Goal: Task Accomplishment & Management: Manage account settings

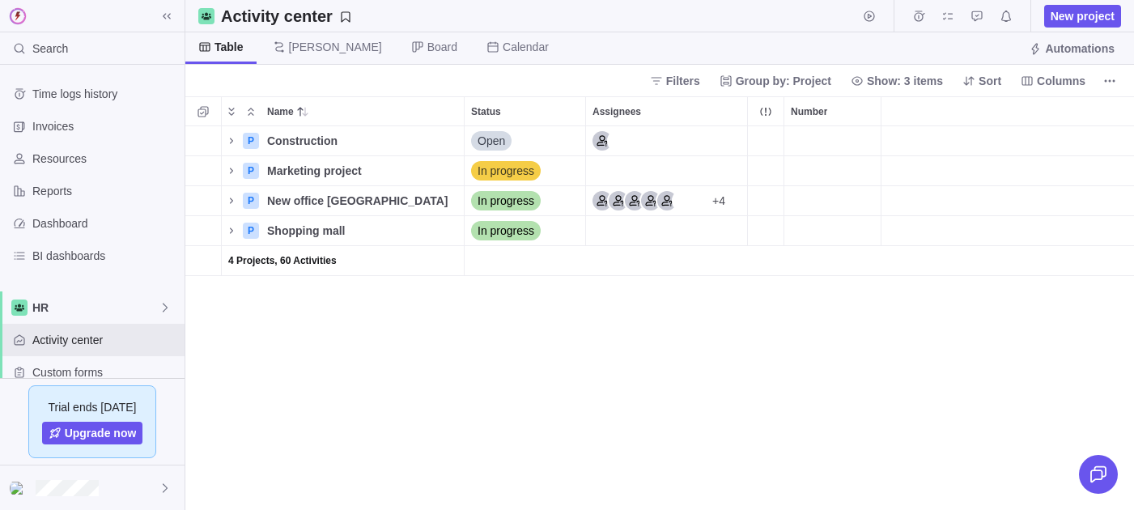
scroll to position [384, 949]
click at [170, 18] on icon at bounding box center [167, 16] width 8 height 6
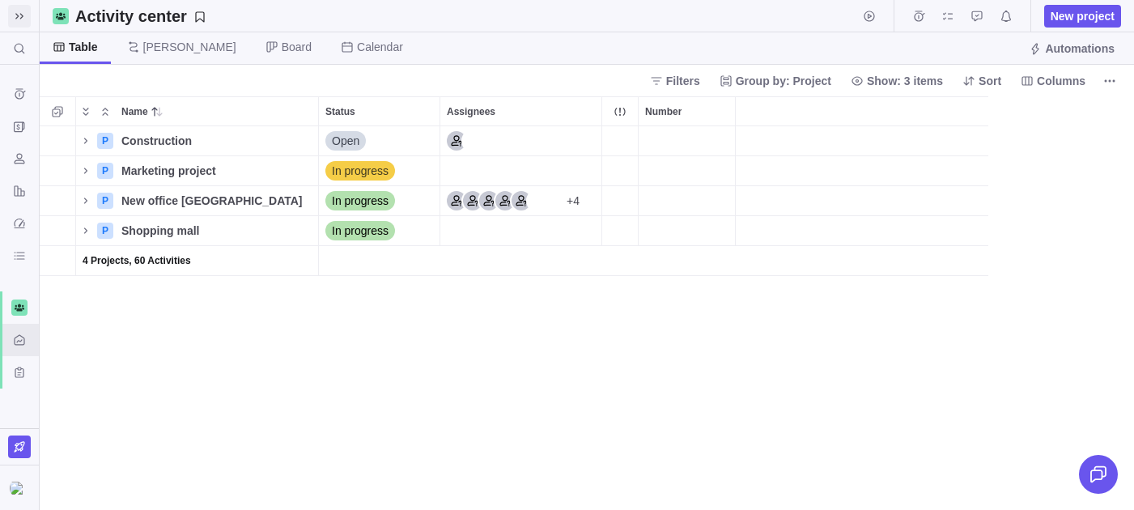
scroll to position [384, 1094]
click at [84, 129] on div "P Construction" at bounding box center [197, 140] width 244 height 31
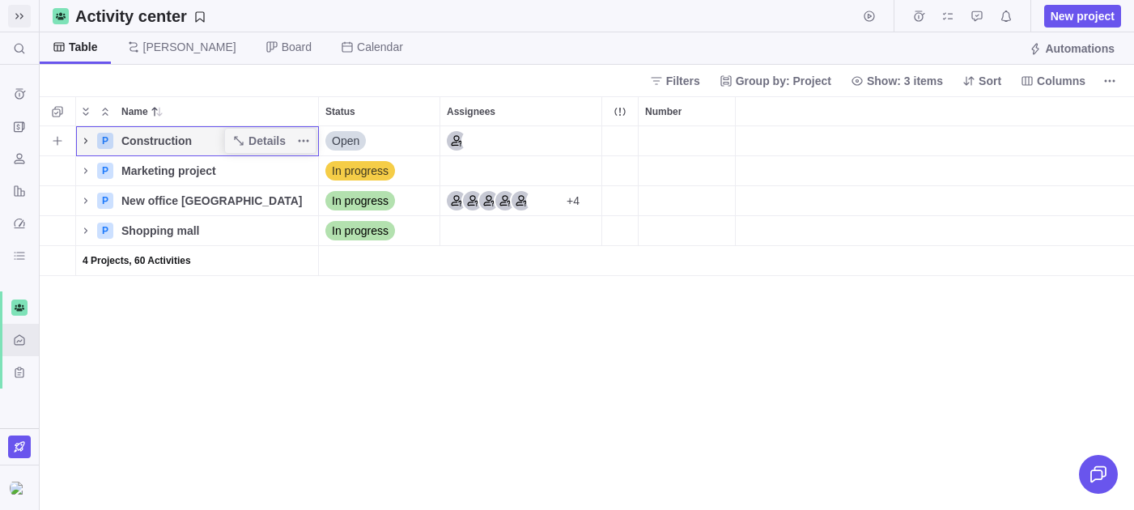
click at [84, 135] on icon "Name" at bounding box center [85, 140] width 13 height 13
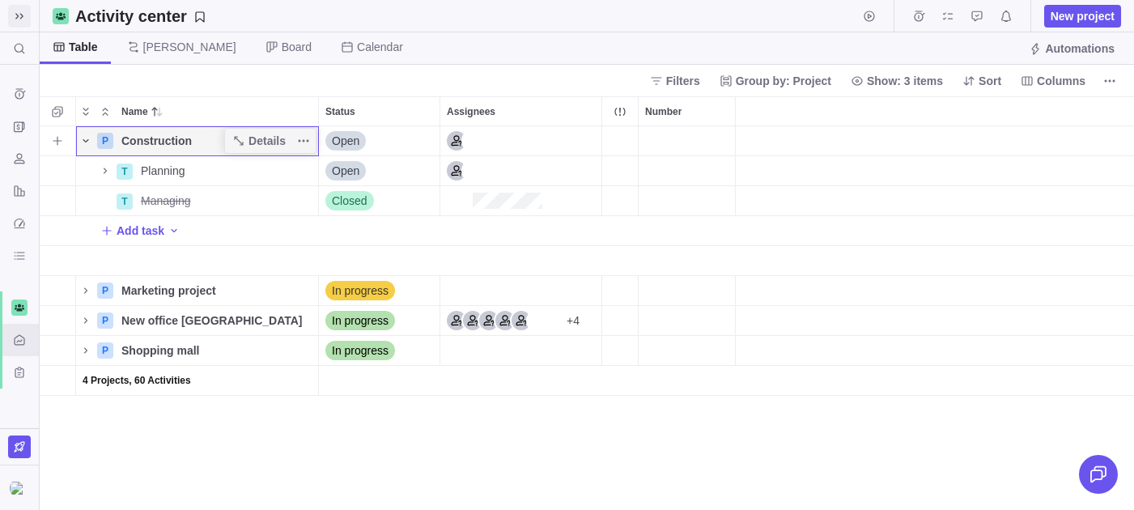
click at [92, 144] on span "Name" at bounding box center [85, 140] width 19 height 23
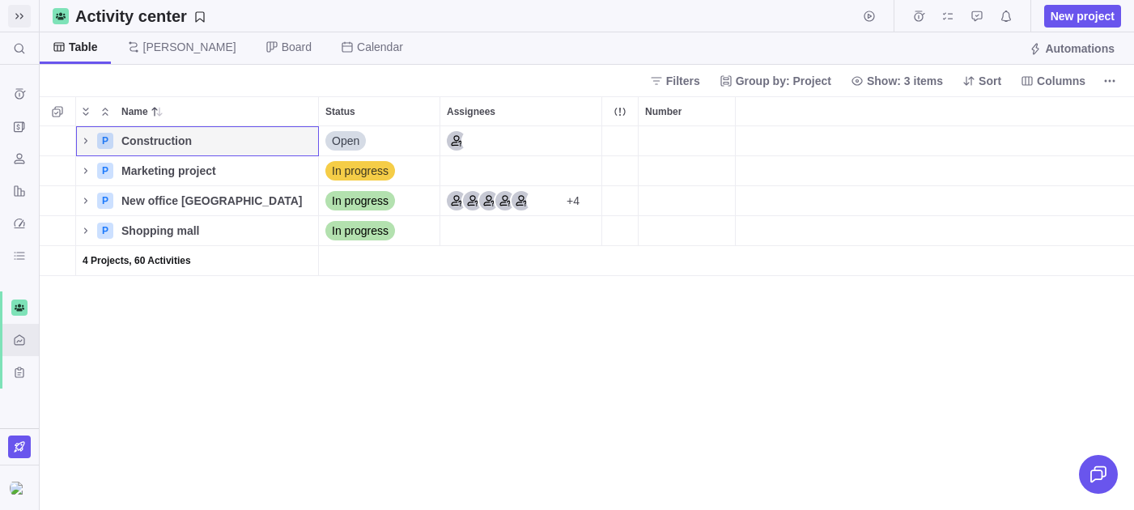
click at [15, 7] on span at bounding box center [19, 16] width 23 height 23
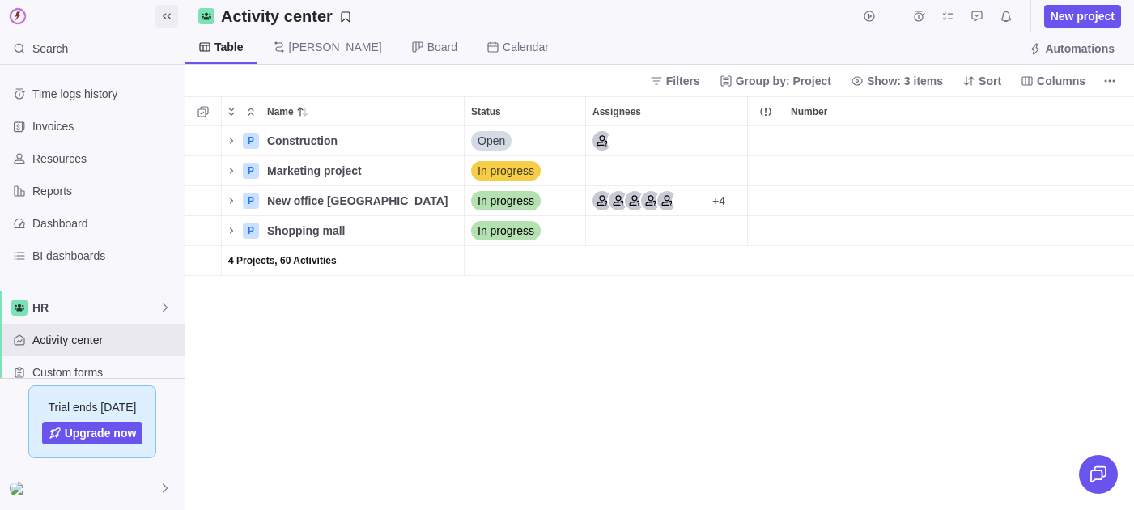
scroll to position [1, 1]
click at [104, 96] on span "Time logs history" at bounding box center [105, 94] width 146 height 16
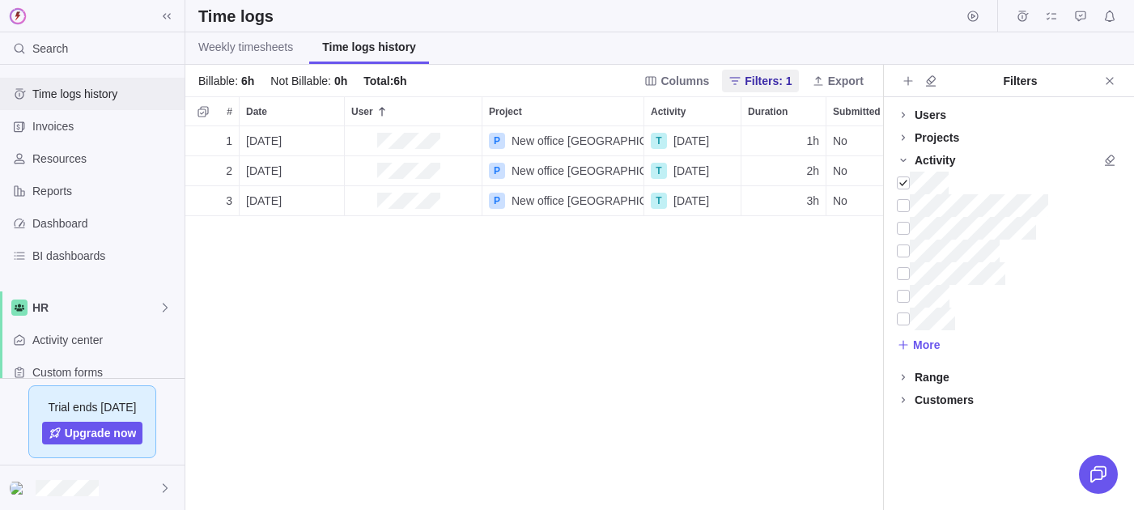
scroll to position [384, 698]
click at [1017, 18] on icon "Time logs" at bounding box center [1022, 16] width 13 height 13
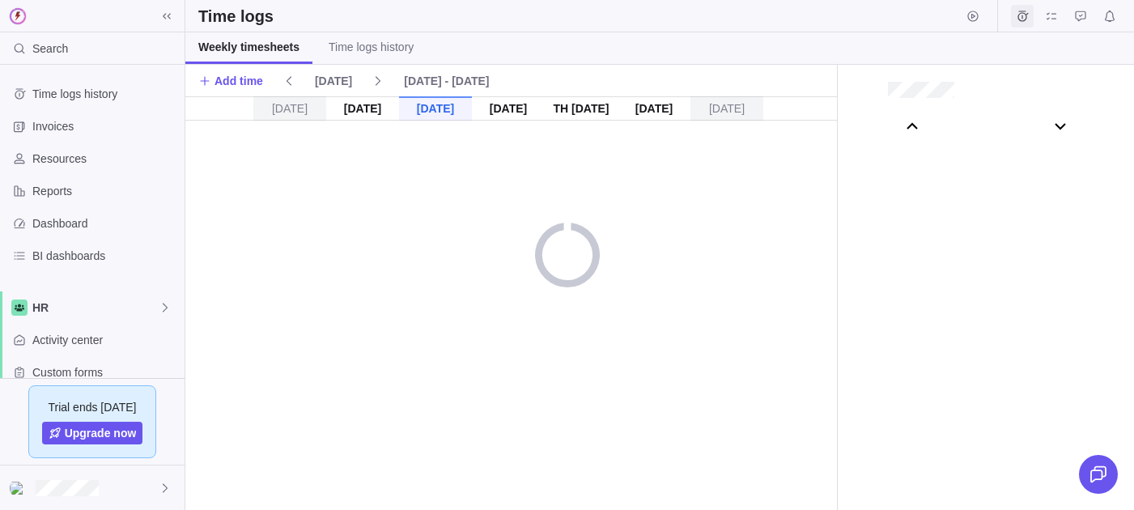
scroll to position [90100, 0]
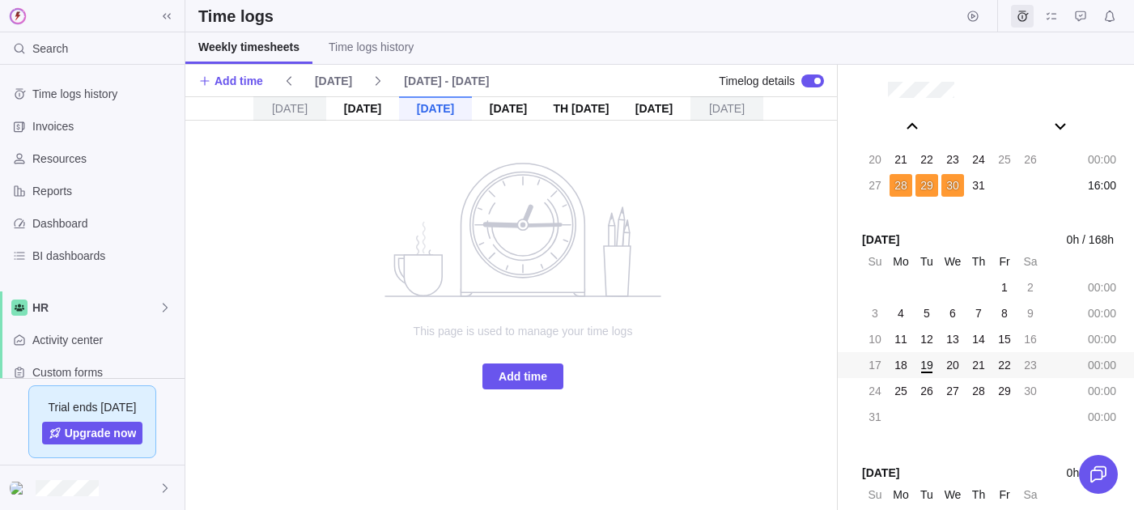
click at [523, 359] on div "This page is used to manage your time logs Add time" at bounding box center [523, 275] width 324 height 228
click at [515, 371] on span "Add time" at bounding box center [523, 376] width 49 height 19
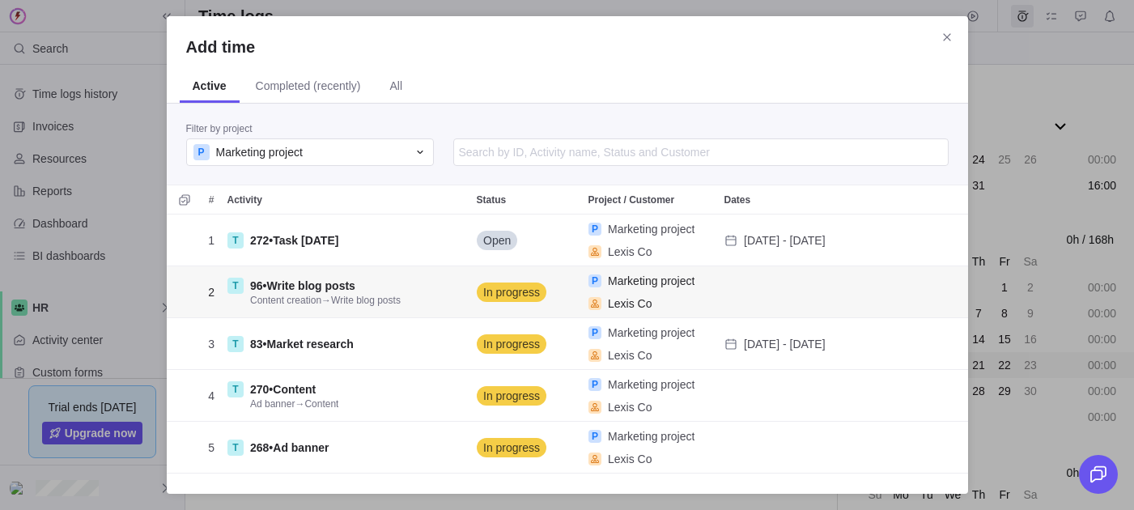
scroll to position [260, 801]
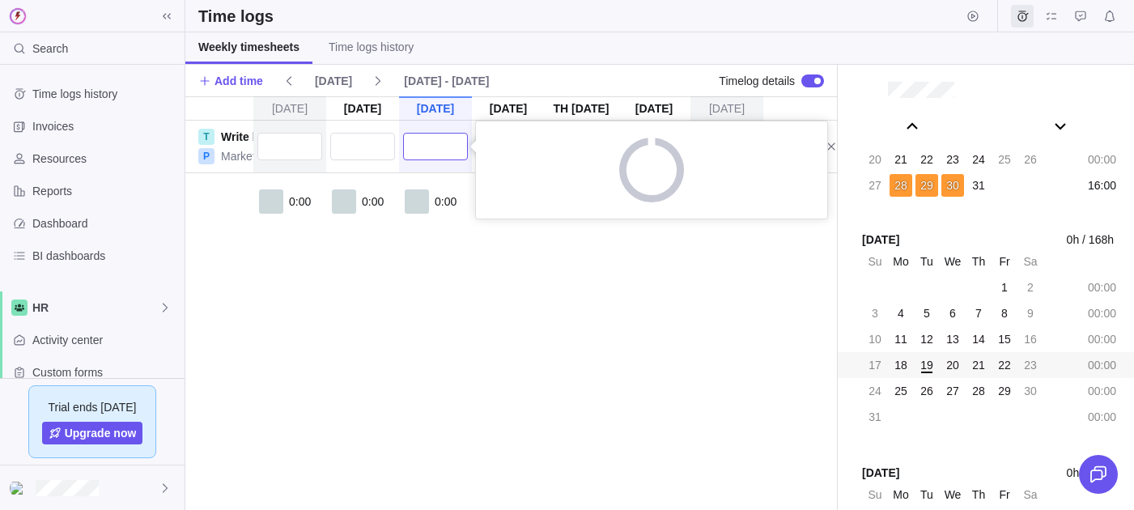
click at [436, 155] on input "text" at bounding box center [435, 147] width 65 height 28
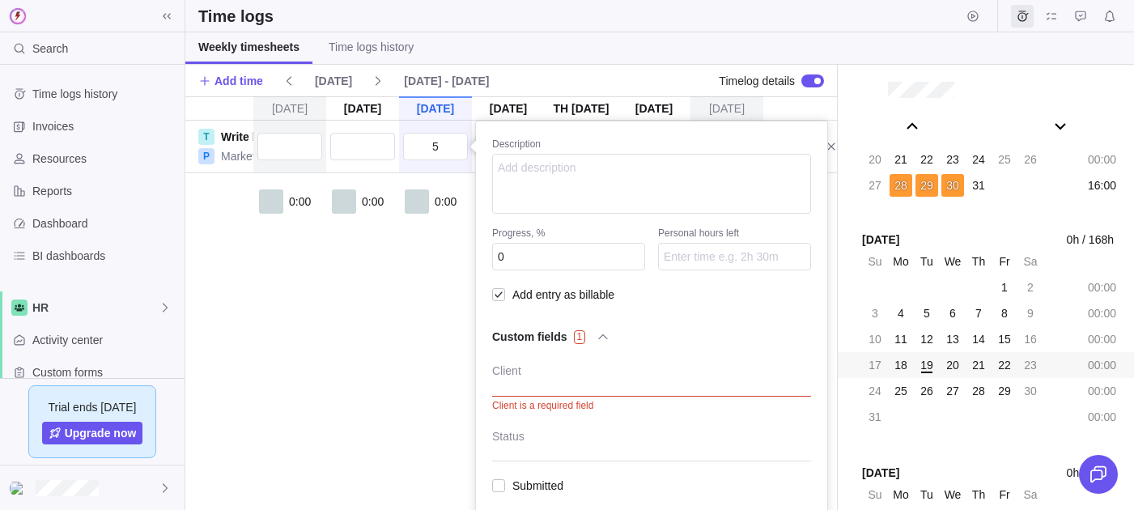
type input "5:00"
click at [375, 303] on div "Su Aug 17 Mo Aug 18 Tu Aug 19 We Aug 20 Th Aug 21 Fr Aug 22 Sa Aug 23 T Write b…" at bounding box center [510, 303] width 651 height 414
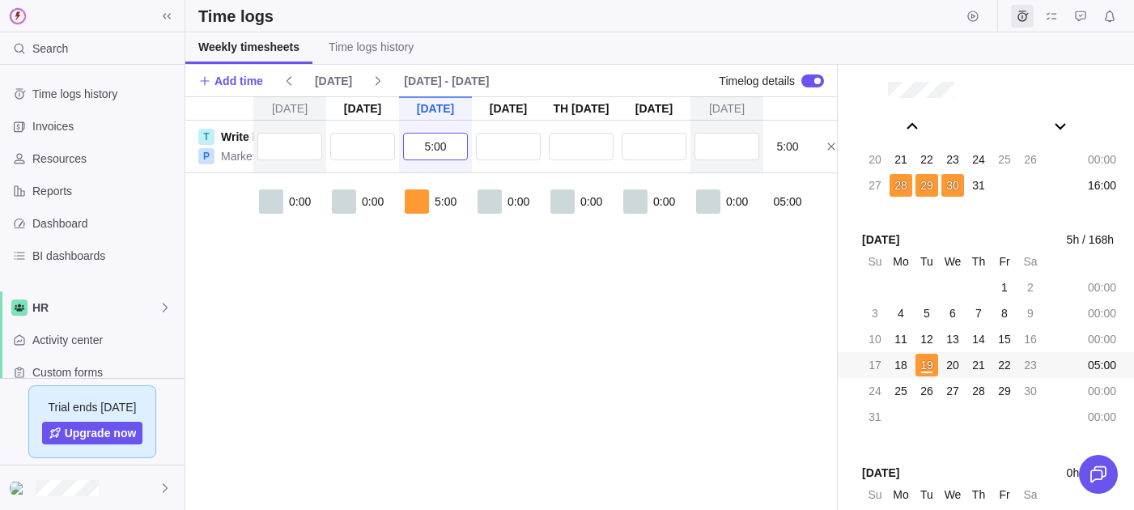
click at [450, 147] on input "5:00" at bounding box center [435, 147] width 65 height 28
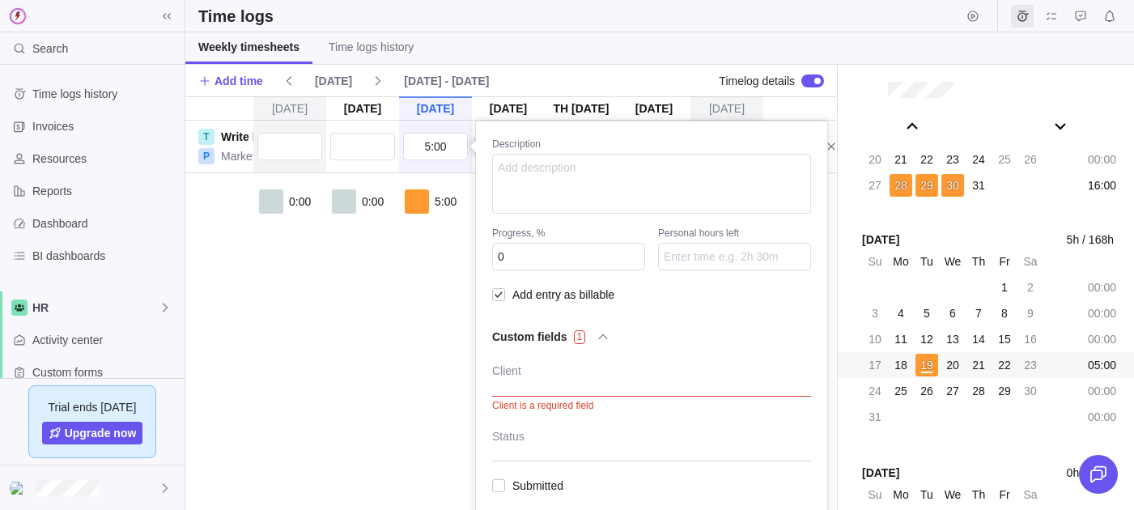
click at [419, 337] on div "Su Aug 17 Mo Aug 18 Tu Aug 19 We Aug 20 Th Aug 21 Fr Aug 22 Sa Aug 23 T Write b…" at bounding box center [510, 303] width 651 height 414
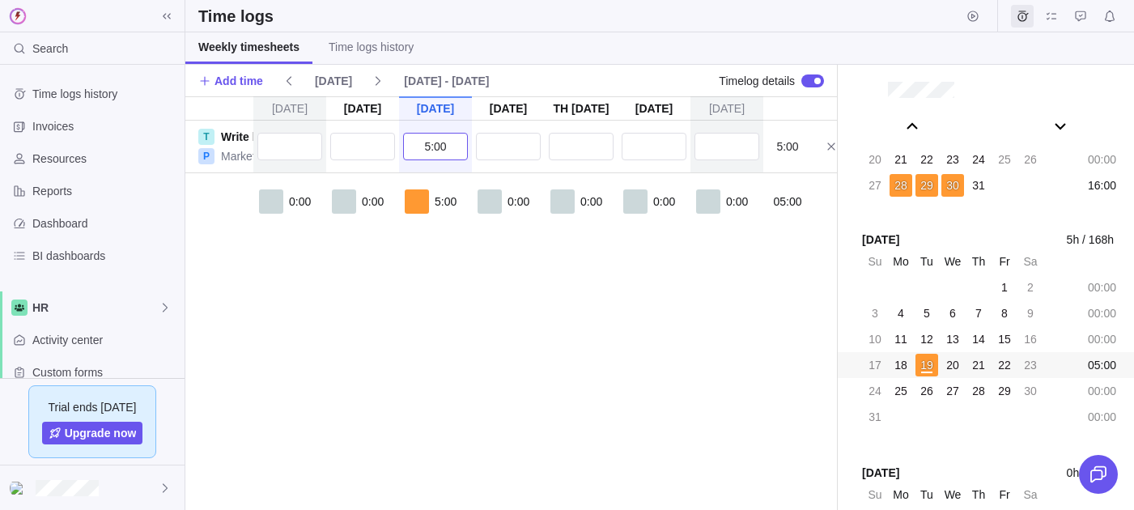
click at [419, 152] on input "5:00" at bounding box center [435, 147] width 65 height 28
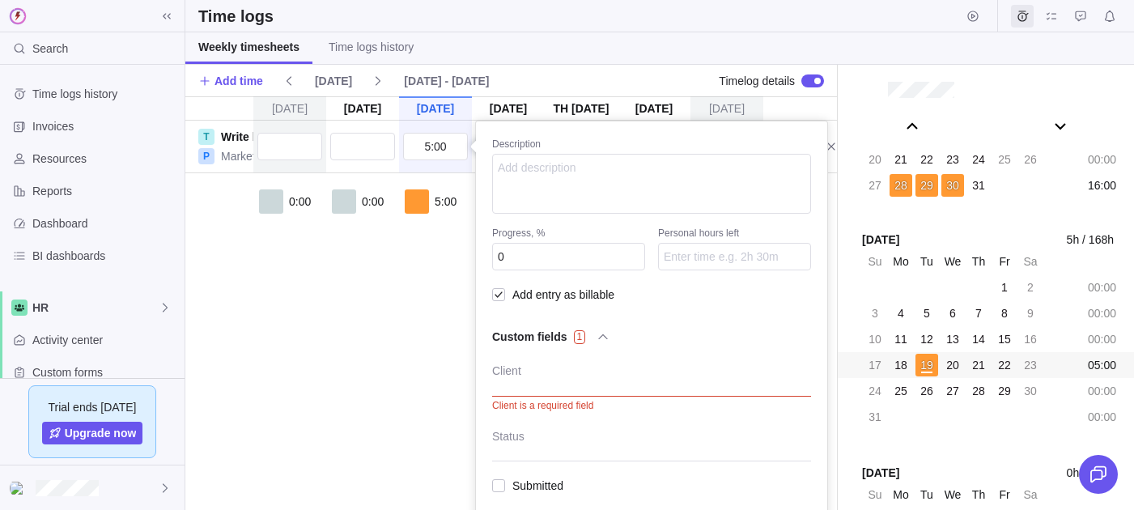
click at [371, 248] on div "Su Aug 17 Mo Aug 18 Tu Aug 19 We Aug 20 Th Aug 21 Fr Aug 22 Sa Aug 23 T Write b…" at bounding box center [510, 303] width 651 height 414
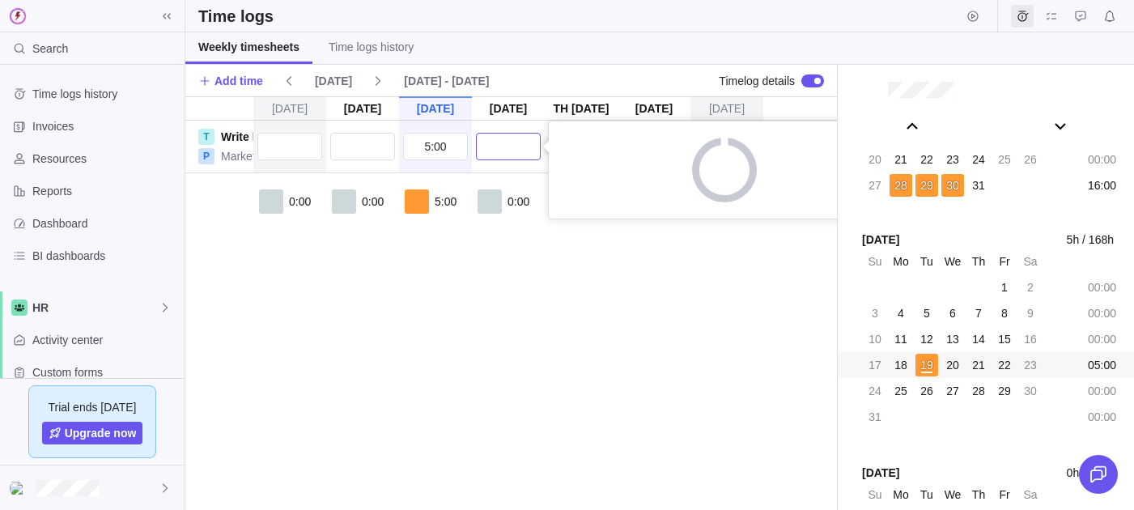
click at [488, 151] on input "text" at bounding box center [508, 147] width 65 height 28
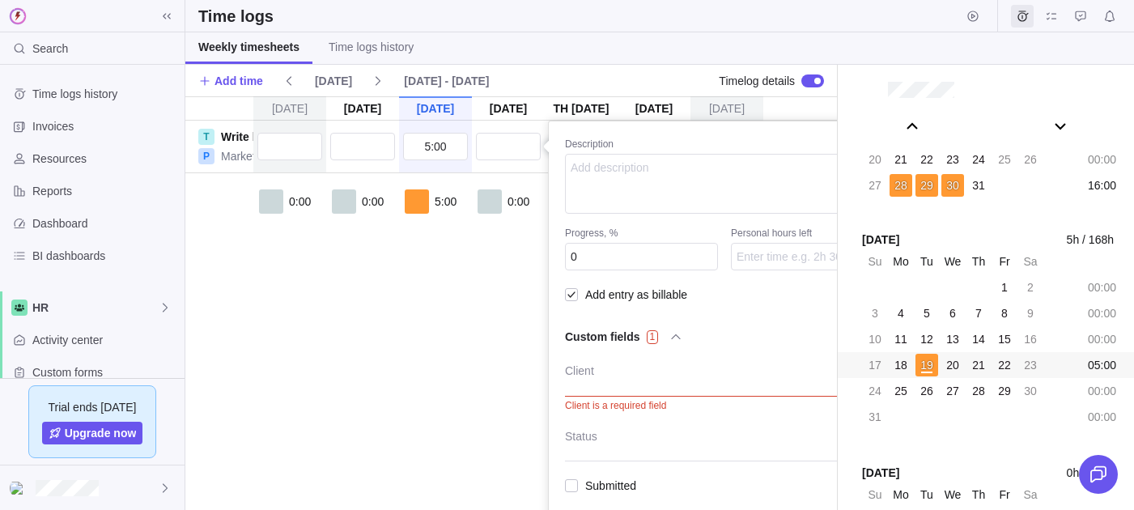
click at [442, 271] on div "Su Aug 17 Mo Aug 18 Tu Aug 19 We Aug 20 Th Aug 21 Fr Aug 22 Sa Aug 23 T Write b…" at bounding box center [510, 303] width 651 height 414
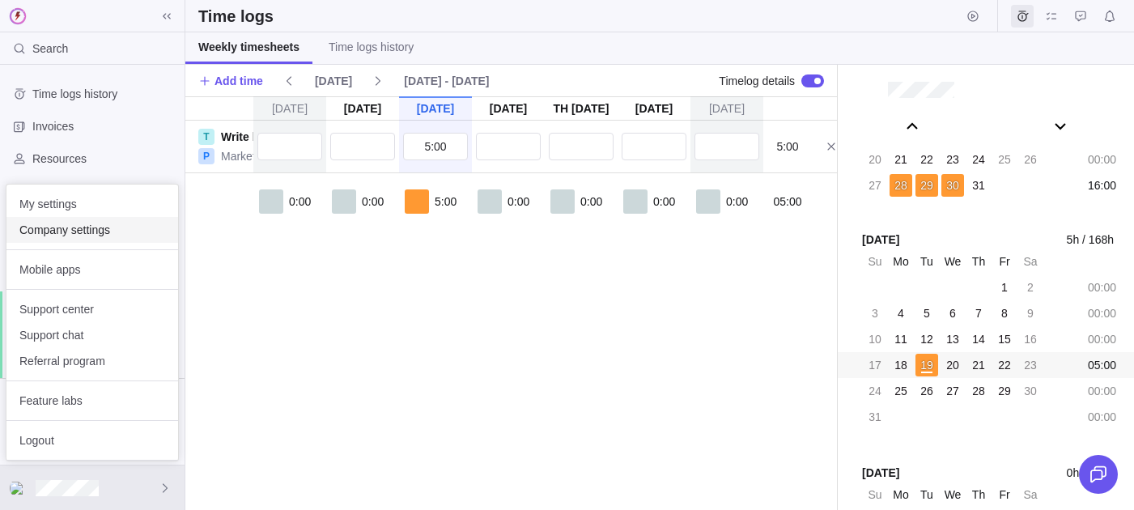
click at [95, 232] on span "Company settings" at bounding box center [92, 230] width 146 height 16
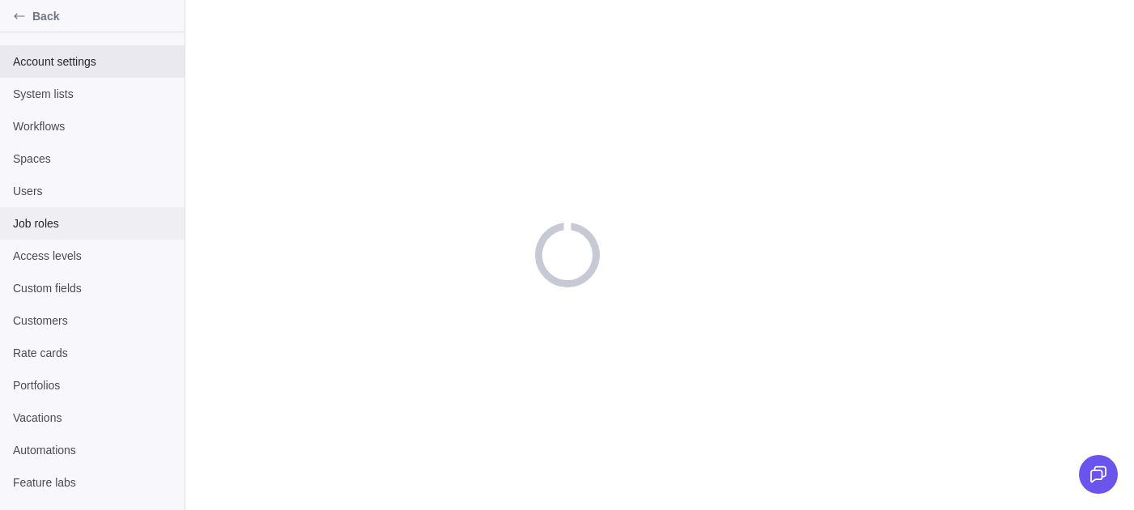
click at [35, 219] on span "Job roles" at bounding box center [92, 223] width 159 height 16
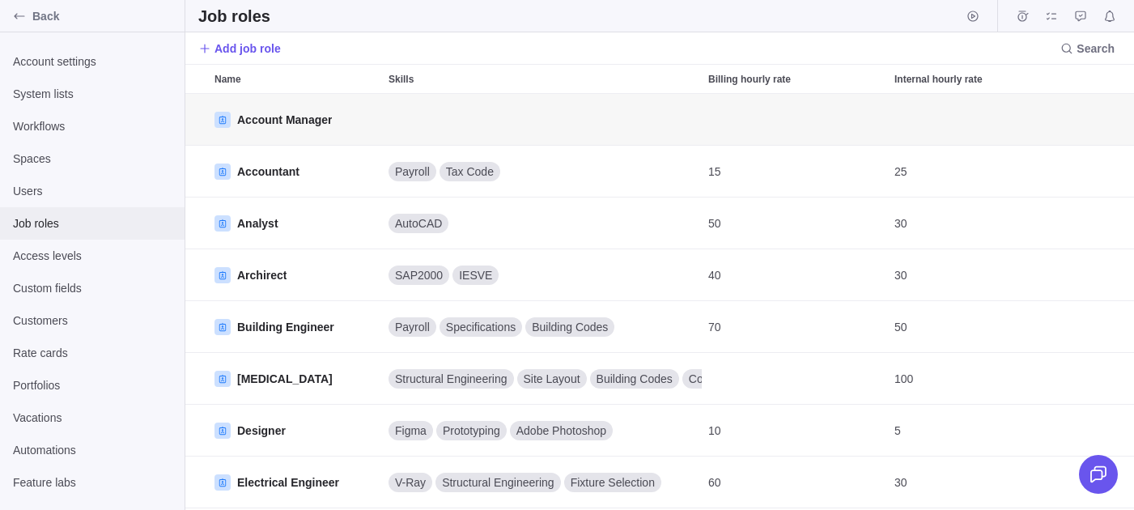
scroll to position [416, 949]
click at [53, 27] on div "Back" at bounding box center [92, 16] width 185 height 32
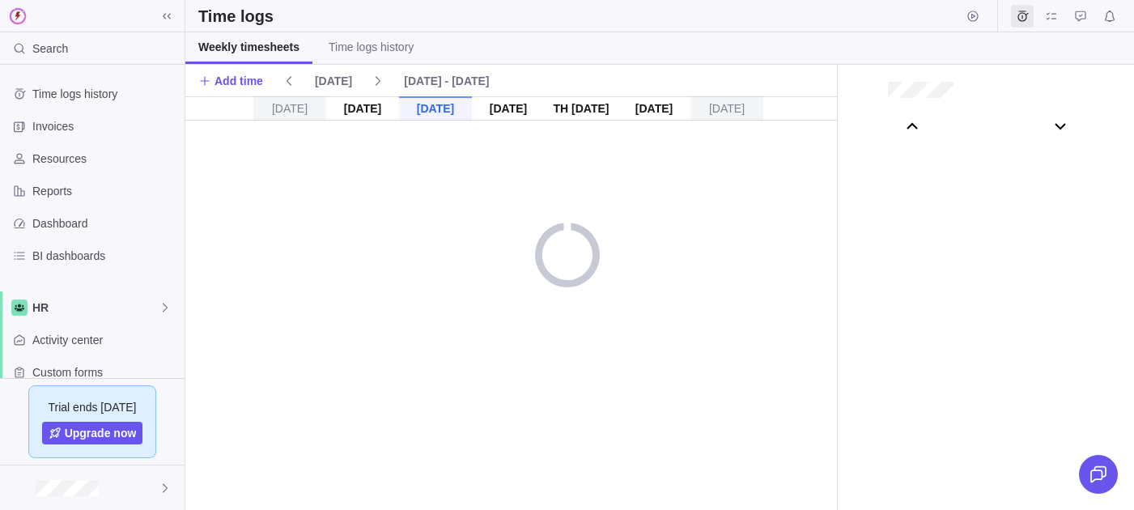
scroll to position [90100, 0]
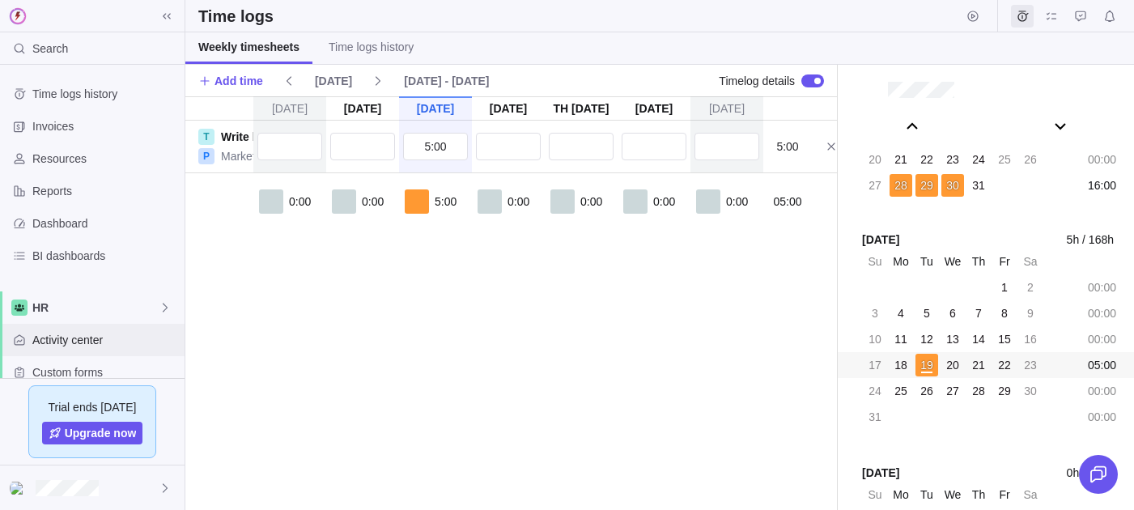
click at [117, 354] on div "Activity center" at bounding box center [92, 340] width 185 height 32
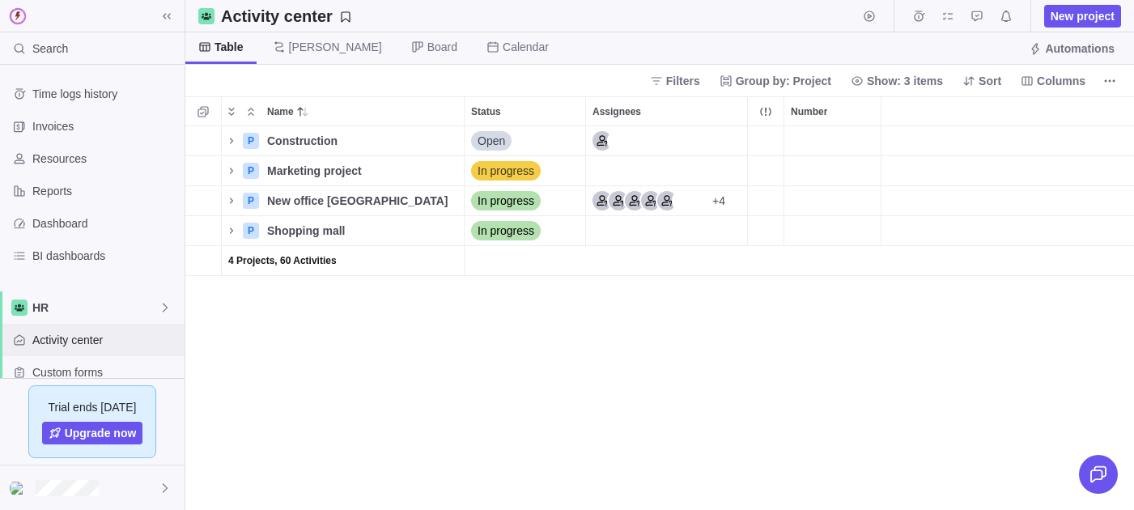
scroll to position [384, 949]
click at [673, 171] on div "Assignees" at bounding box center [658, 170] width 133 height 19
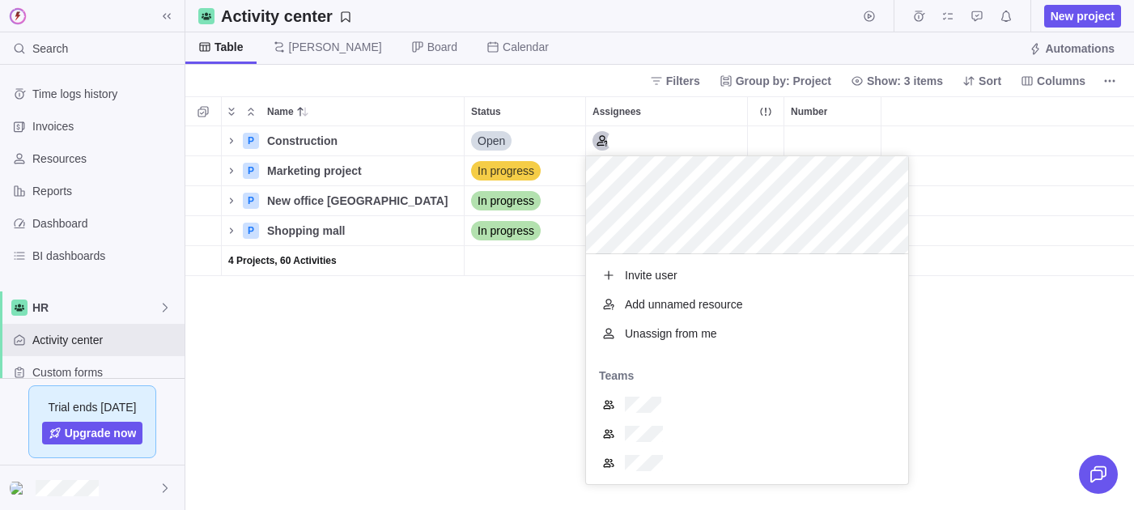
scroll to position [230, 322]
click at [517, 330] on div "Name Status Assignees Number P Construction Details Open P Marketing project De…" at bounding box center [659, 303] width 949 height 414
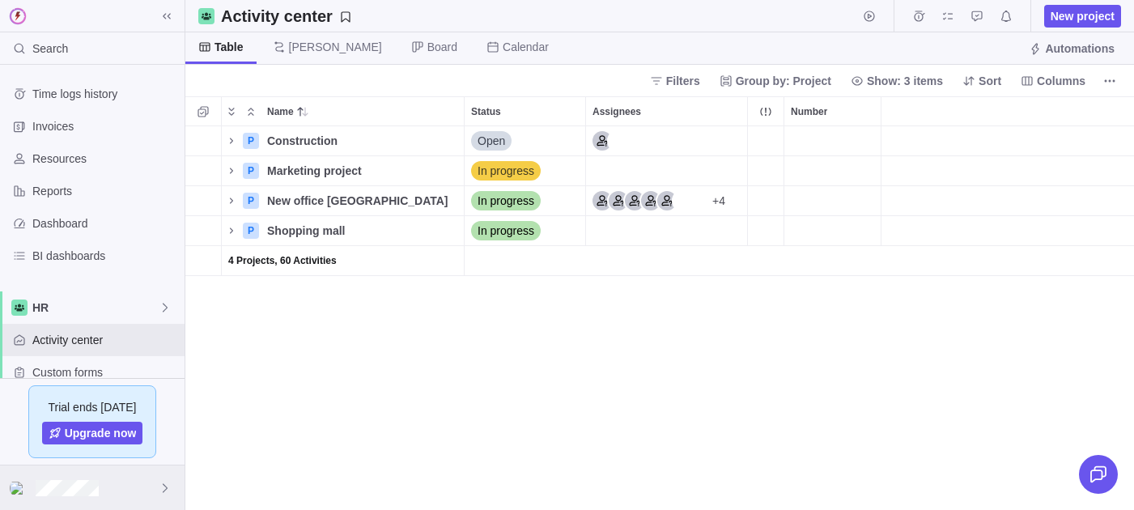
click at [104, 496] on div at bounding box center [92, 487] width 185 height 45
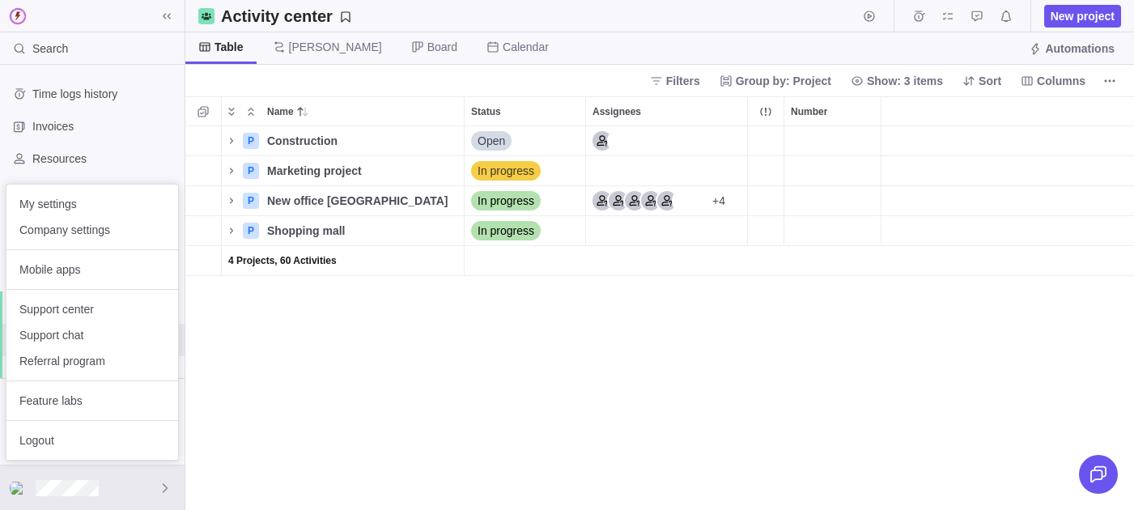
click at [292, 372] on body "Search Time logs history Invoices Resources Reports Dashboard BI dashboards HR …" at bounding box center [567, 255] width 1134 height 510
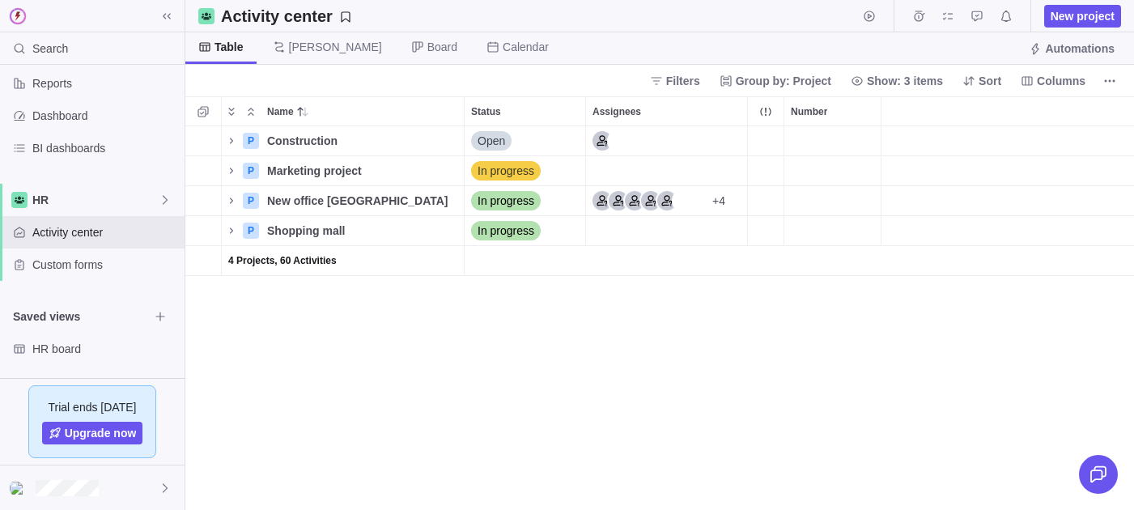
scroll to position [0, 0]
